Goal: Check status

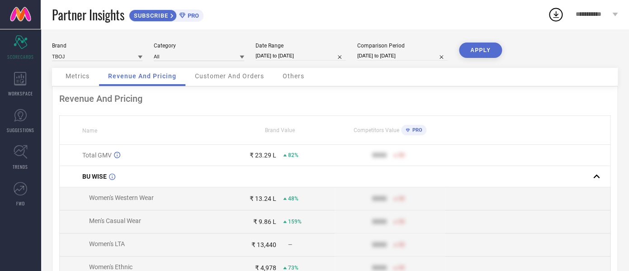
click at [215, 81] on div "Customer And Orders" at bounding box center [229, 77] width 87 height 18
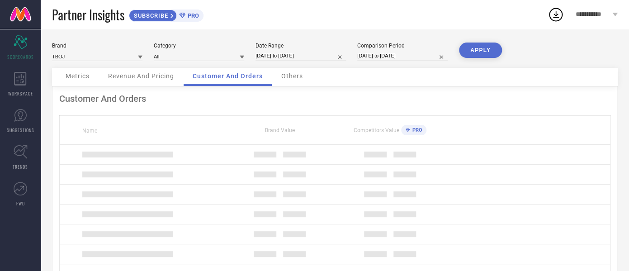
click at [159, 76] on span "Revenue And Pricing" at bounding box center [141, 75] width 66 height 7
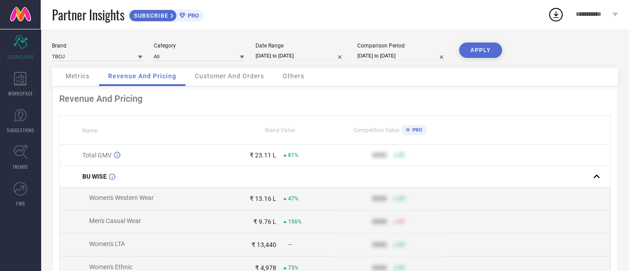
click at [85, 67] on div "Brand TBOJ Category All Date Range 01-09-2025 to 22-09-2025 Comparison Period 0…" at bounding box center [334, 54] width 565 height 25
click at [80, 78] on span "Metrics" at bounding box center [78, 75] width 24 height 7
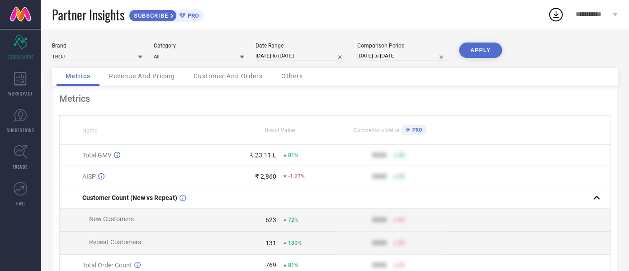
click at [147, 75] on span "Revenue And Pricing" at bounding box center [142, 75] width 66 height 7
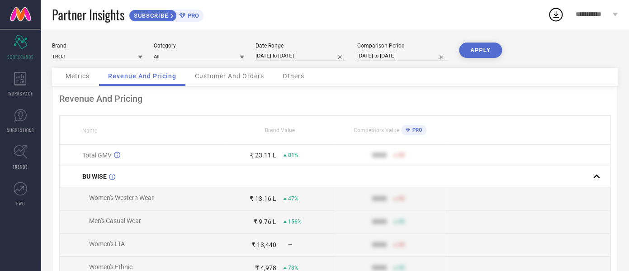
click at [93, 78] on div "Metrics" at bounding box center [77, 77] width 42 height 18
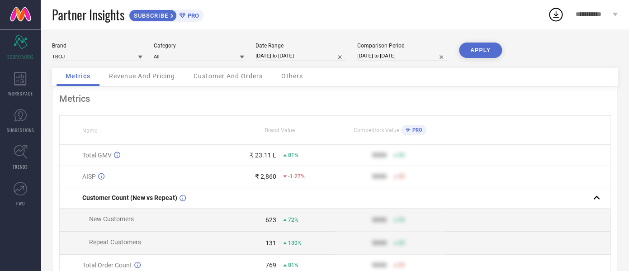
click at [130, 81] on div "Revenue And Pricing" at bounding box center [142, 77] width 84 height 18
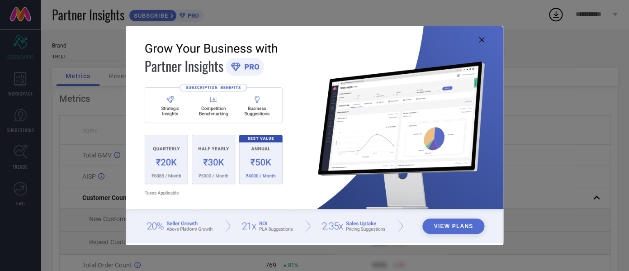
click at [481, 39] on icon at bounding box center [481, 39] width 5 height 5
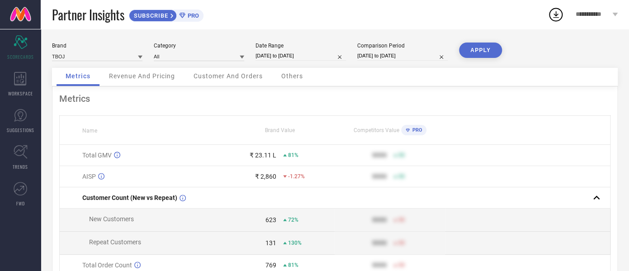
click at [268, 56] on input "[DATE] to [DATE]" at bounding box center [300, 55] width 90 height 9
select select "8"
select select "2025"
select select "9"
select select "2025"
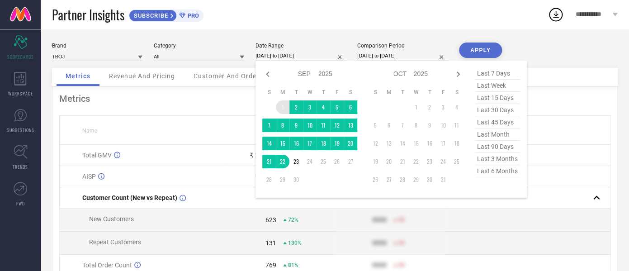
click at [282, 106] on td "1" at bounding box center [283, 107] width 14 height 14
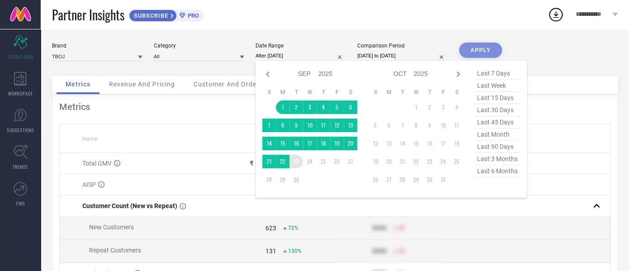
type input "[DATE] to [DATE]"
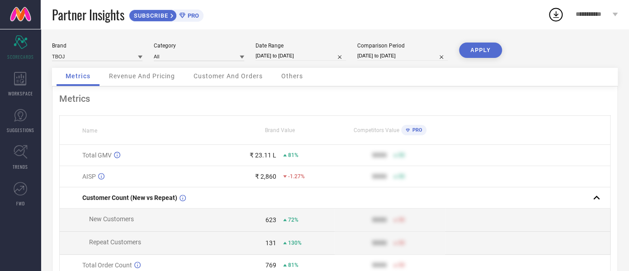
click at [476, 57] on button "APPLY" at bounding box center [480, 49] width 43 height 15
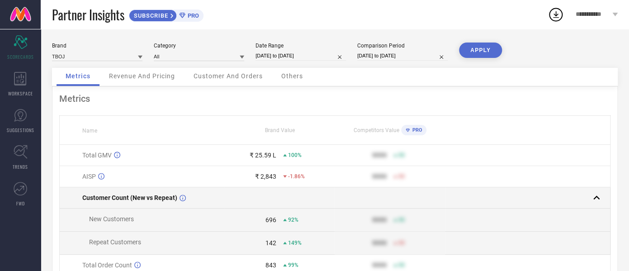
scroll to position [38, 0]
